Goal: Navigation & Orientation: Find specific page/section

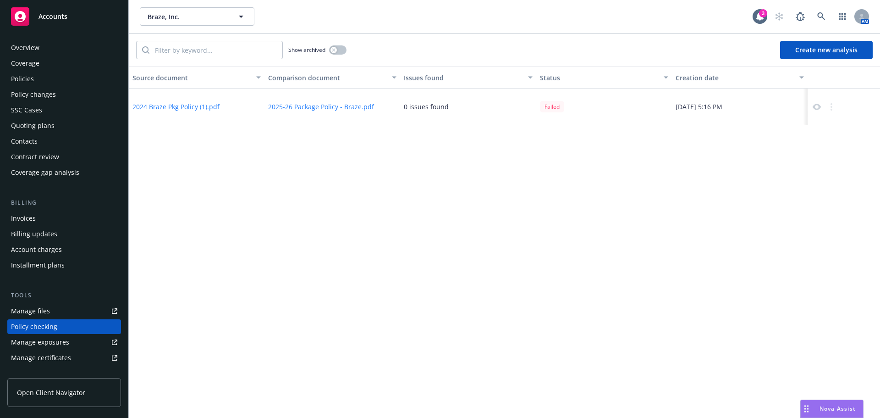
click at [48, 47] on div "Overview" at bounding box center [64, 47] width 106 height 15
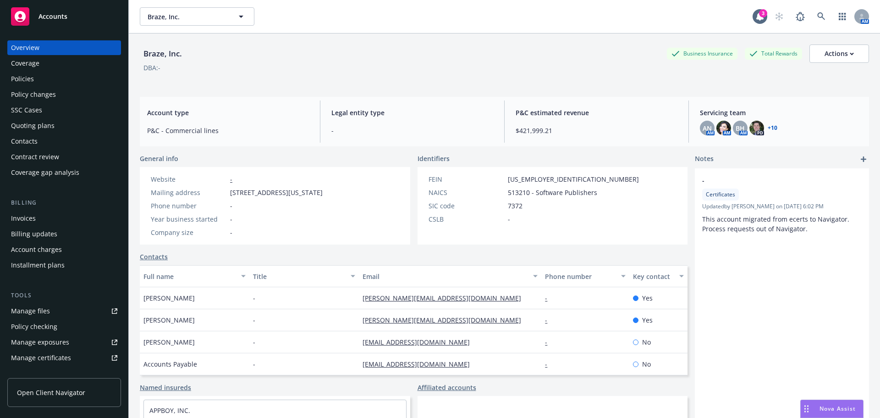
click at [58, 17] on span "Accounts" at bounding box center [53, 16] width 29 height 7
